Goal: Book appointment/travel/reservation

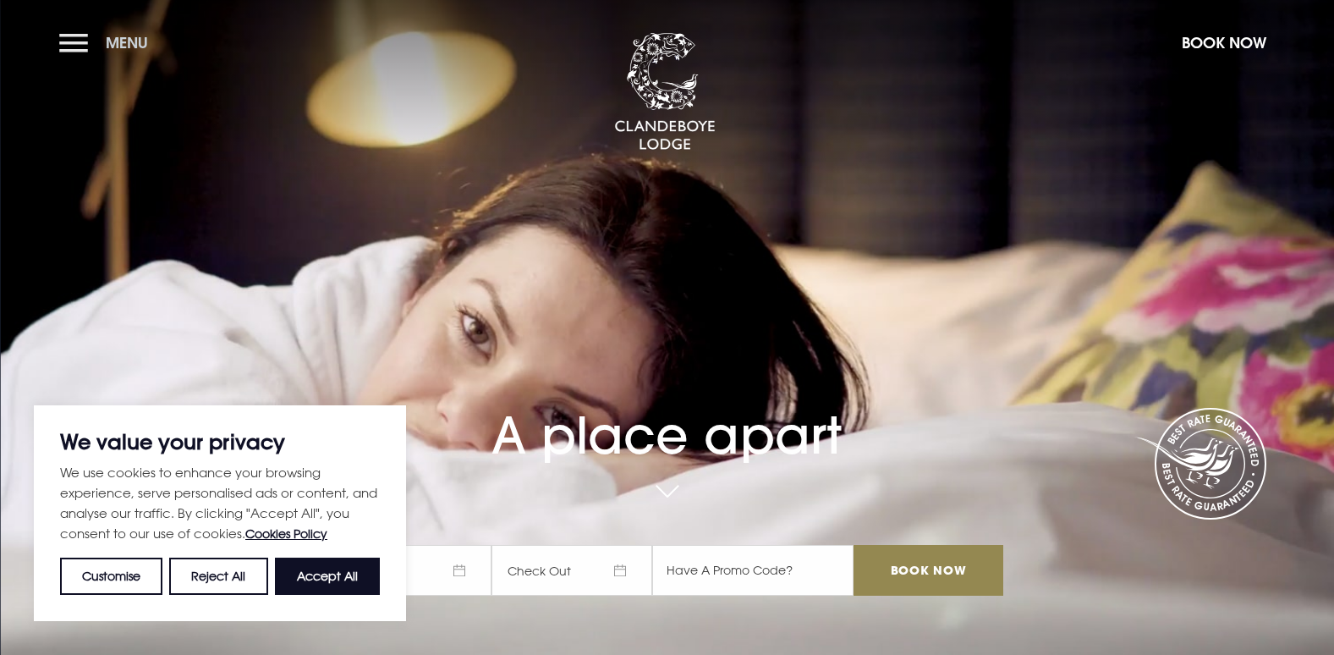
click at [67, 48] on button "Menu" at bounding box center [107, 43] width 97 height 36
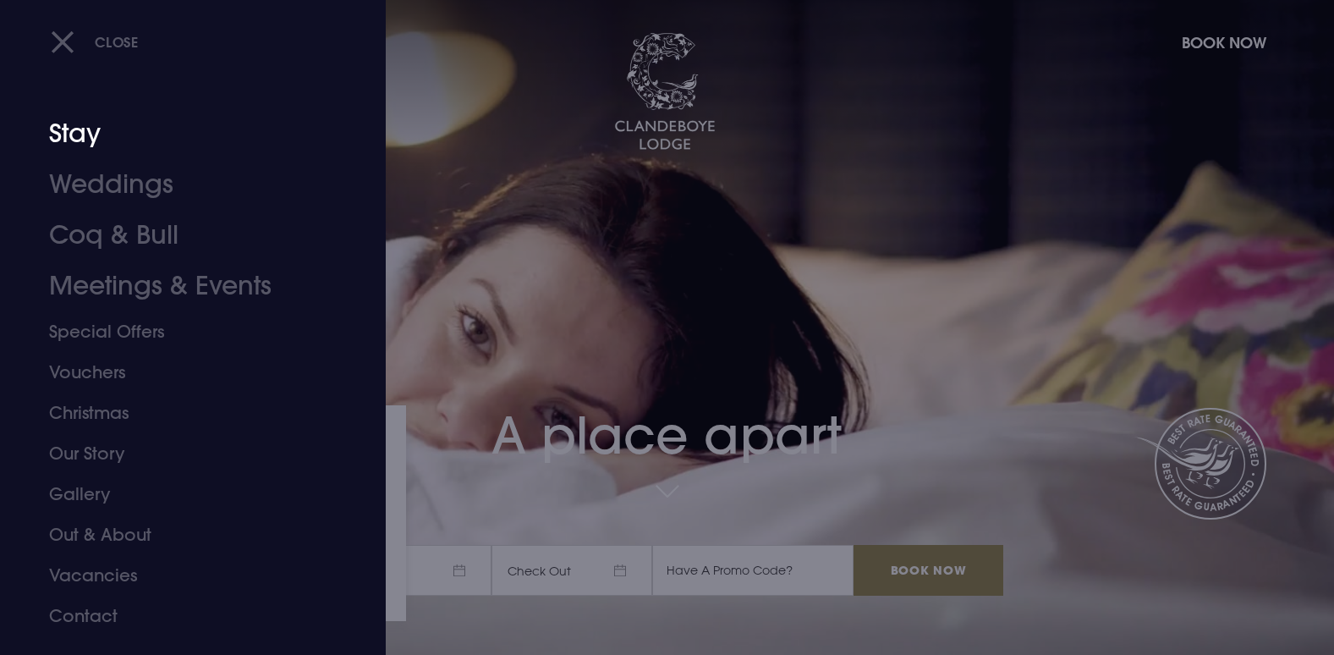
click at [98, 145] on link "Stay" at bounding box center [182, 133] width 267 height 51
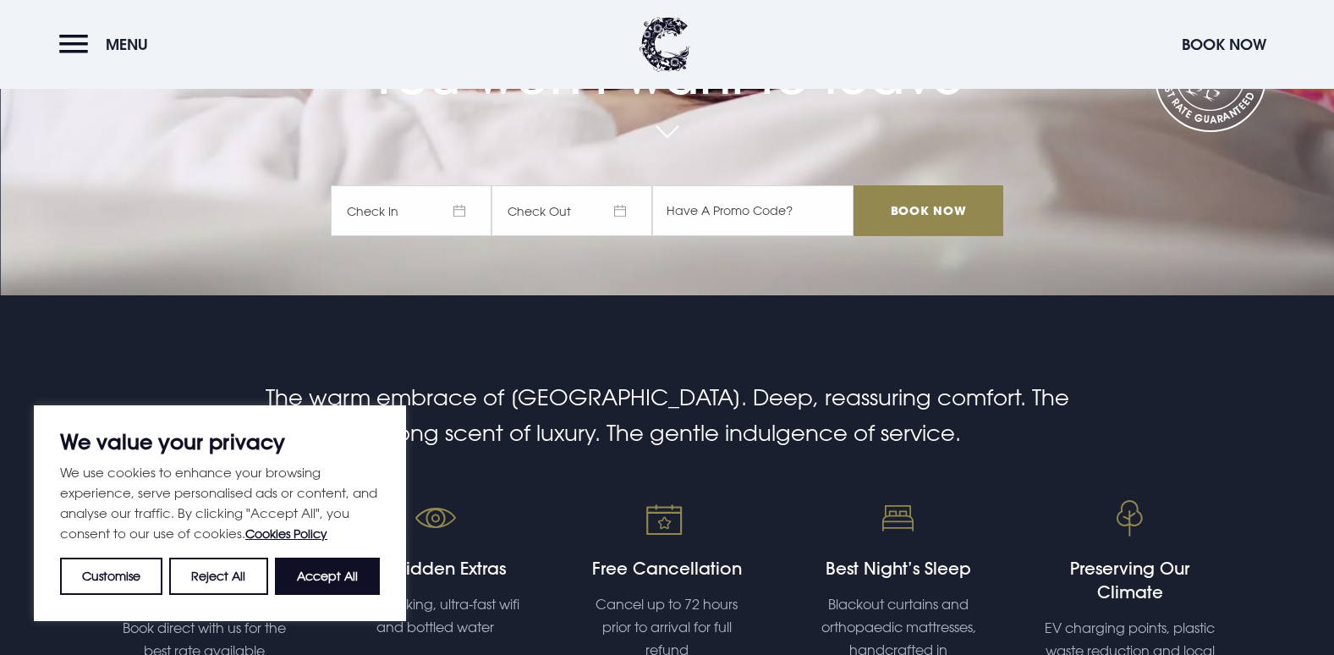
scroll to position [592, 0]
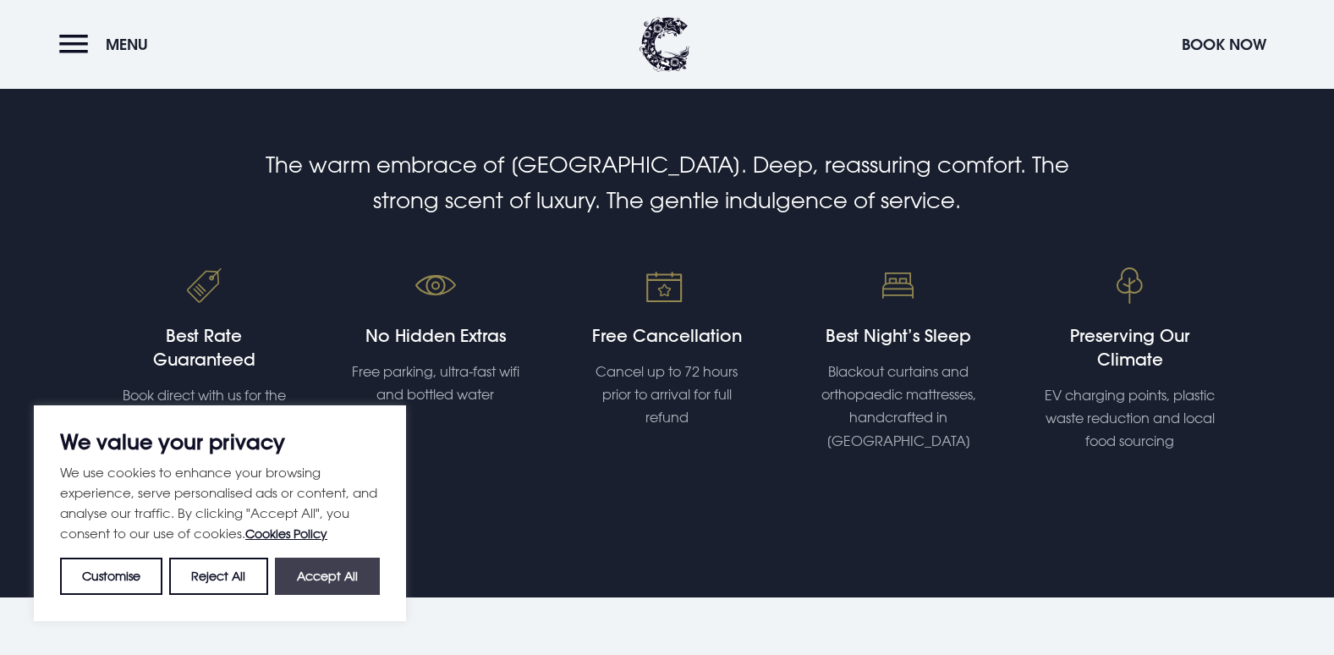
drag, startPoint x: 352, startPoint y: 564, endPoint x: 519, endPoint y: 477, distance: 188.0
click at [352, 565] on button "Accept All" at bounding box center [327, 575] width 105 height 37
checkbox input "true"
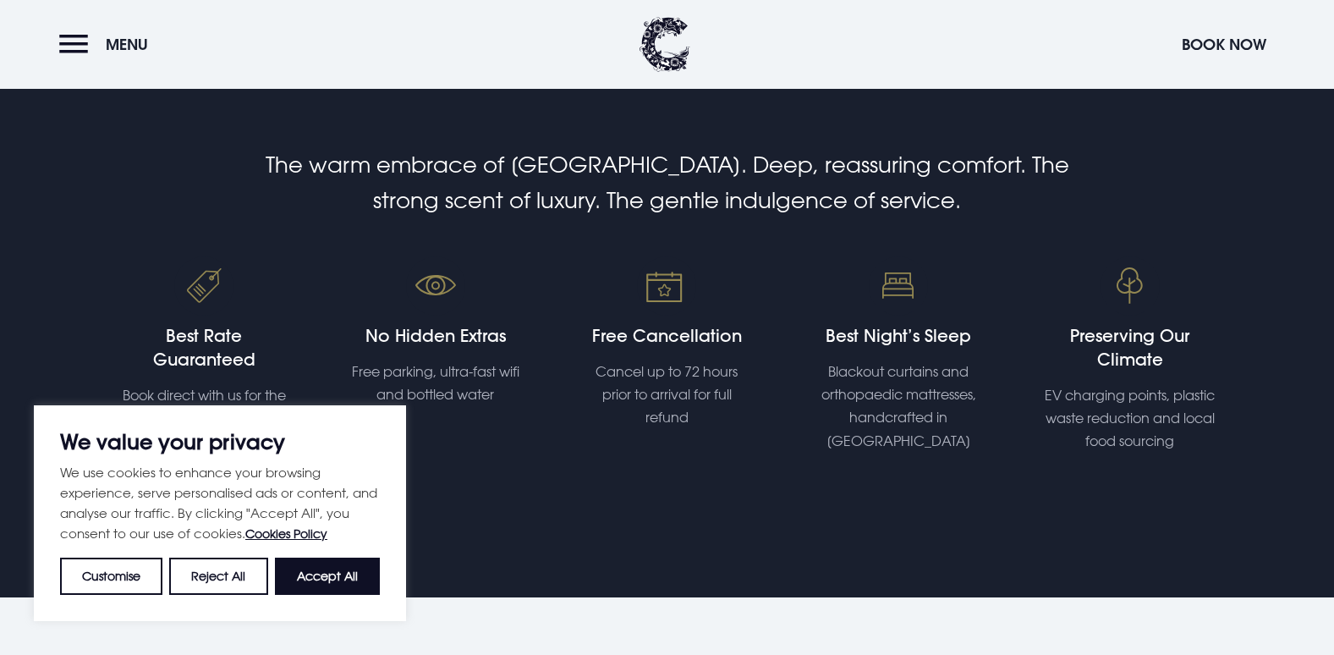
checkbox input "true"
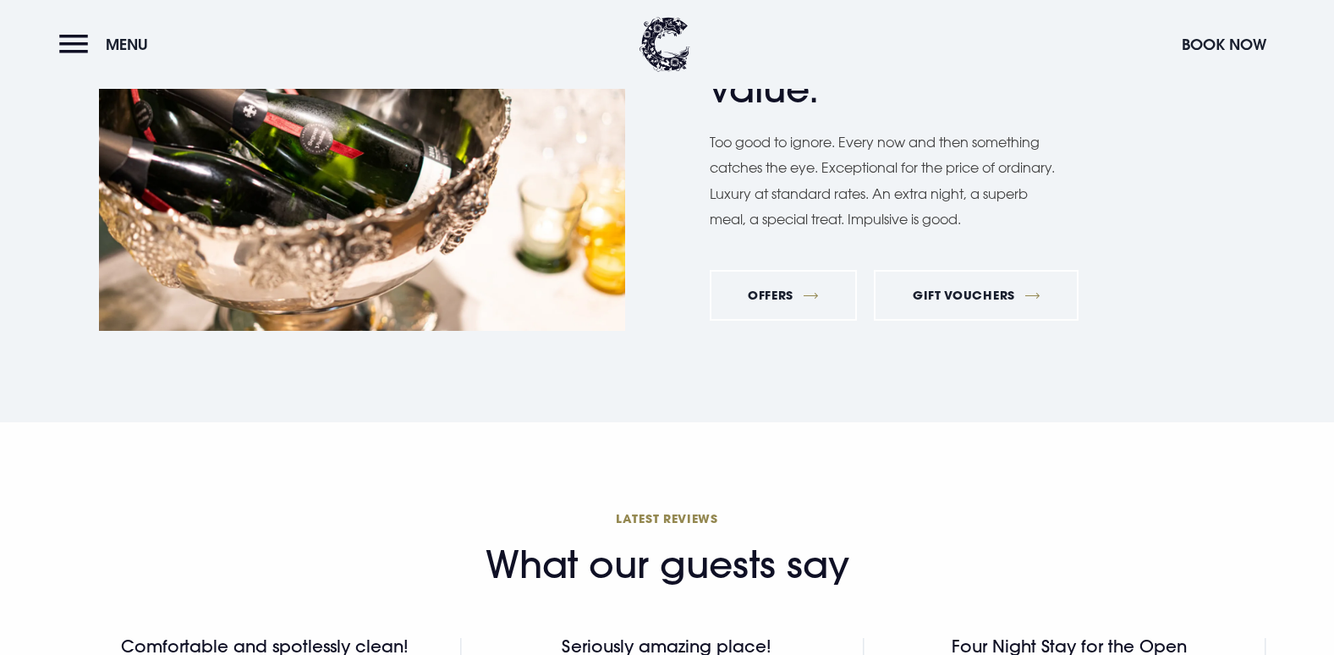
scroll to position [6175, 0]
